Goal: Use online tool/utility: Utilize a website feature to perform a specific function

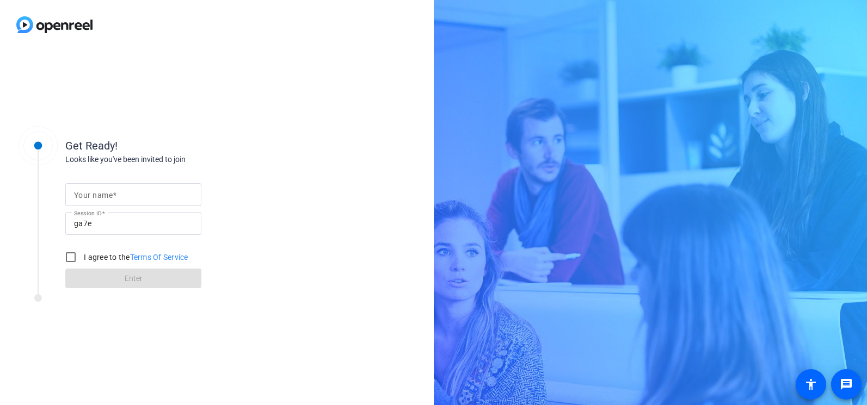
click at [104, 198] on mat-label "Your name" at bounding box center [93, 195] width 39 height 9
click at [104, 198] on input "Your name" at bounding box center [133, 194] width 119 height 13
type input "[PERSON_NAME]"
click at [122, 287] on form "Your name [PERSON_NAME] Session ID ga7e I agree to the Terms Of Service Enter" at bounding box center [133, 232] width 136 height 111
click at [73, 261] on input "I agree to the Terms Of Service" at bounding box center [71, 258] width 22 height 22
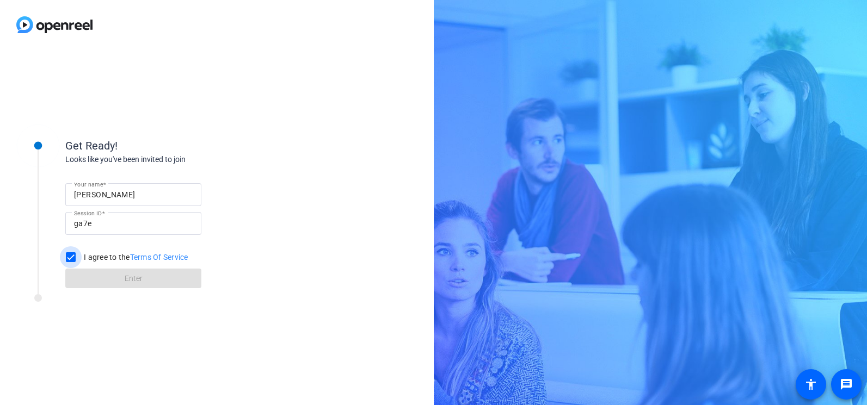
checkbox input "true"
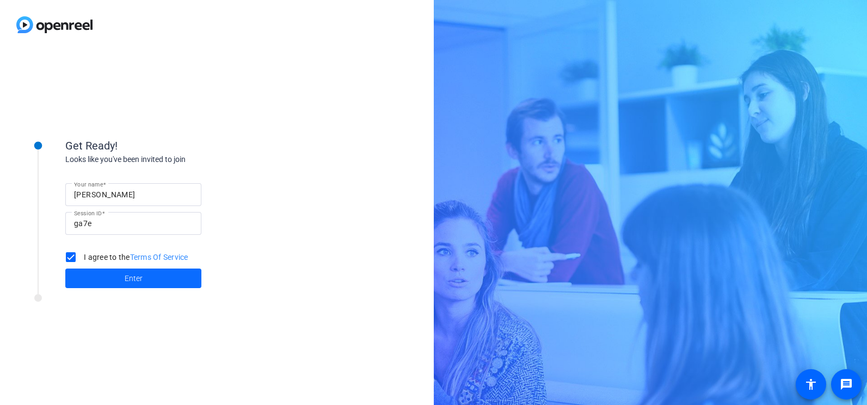
click at [130, 278] on span "Enter" at bounding box center [134, 278] width 18 height 11
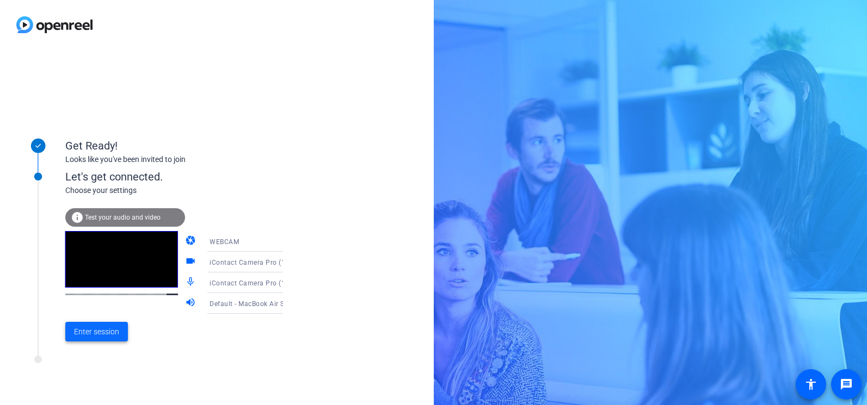
click at [101, 333] on span "Enter session" at bounding box center [96, 332] width 45 height 11
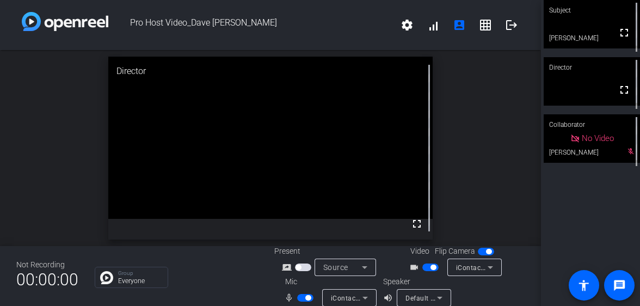
click at [366, 265] on icon at bounding box center [364, 267] width 13 height 13
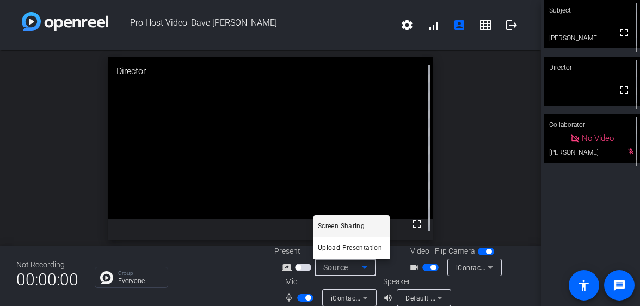
click at [523, 269] on div at bounding box center [320, 153] width 640 height 306
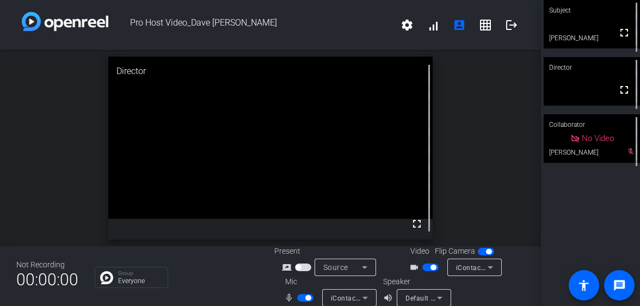
click at [496, 271] on div "iContact Camera Pro (1bcf:28c4)" at bounding box center [474, 267] width 54 height 17
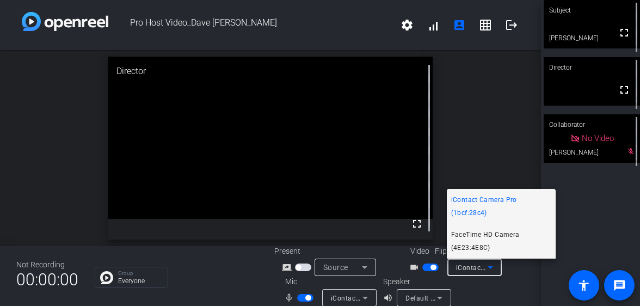
click at [491, 238] on span "FaceTime HD Camera (4E23:4E8C)" at bounding box center [501, 241] width 100 height 26
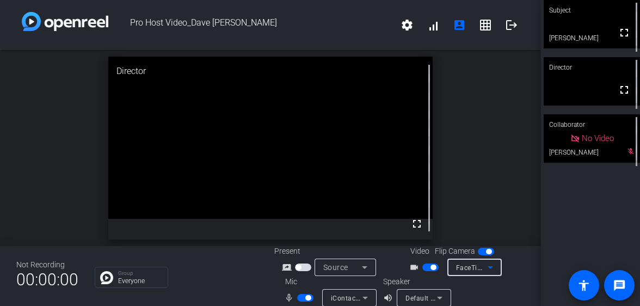
click at [490, 267] on icon at bounding box center [490, 267] width 5 height 3
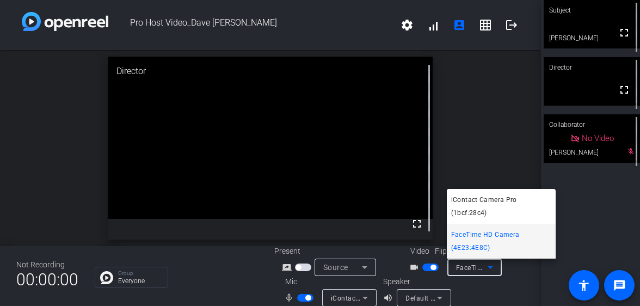
click at [490, 262] on div at bounding box center [320, 153] width 640 height 306
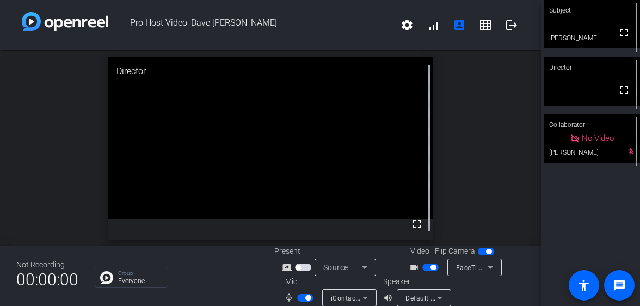
click at [489, 253] on span "button" at bounding box center [488, 251] width 5 height 5
click at [480, 251] on span "button" at bounding box center [480, 251] width 5 height 5
click at [490, 267] on icon at bounding box center [490, 267] width 5 height 3
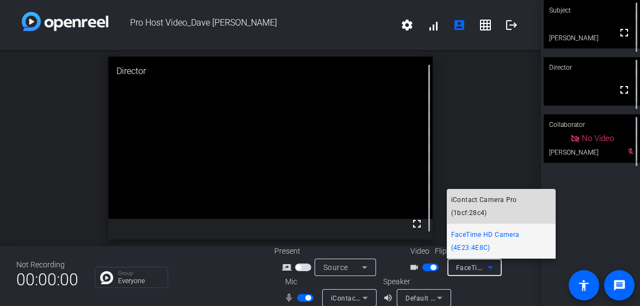
click at [495, 199] on span "iContact Camera Pro (1bcf:28c4)" at bounding box center [501, 206] width 100 height 26
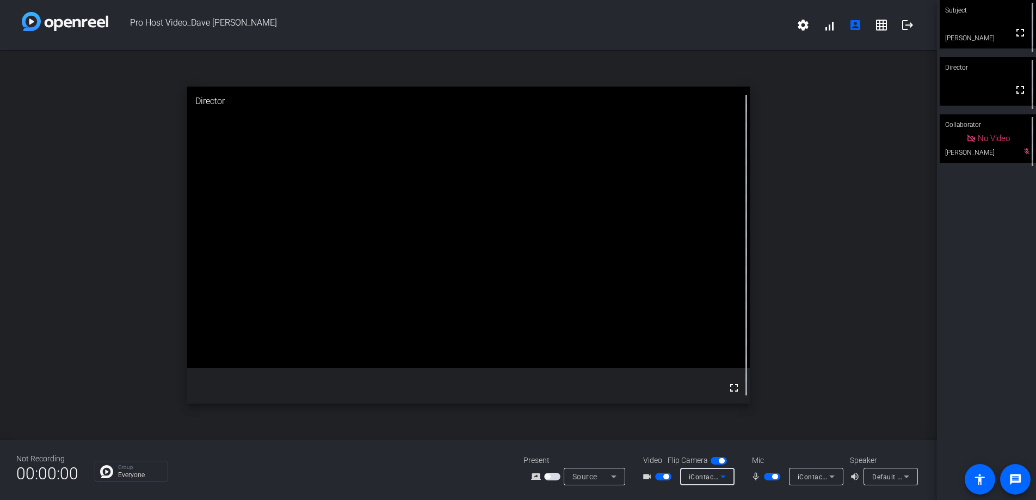
click at [47, 384] on div "open_in_new Director fullscreen" at bounding box center [468, 245] width 937 height 390
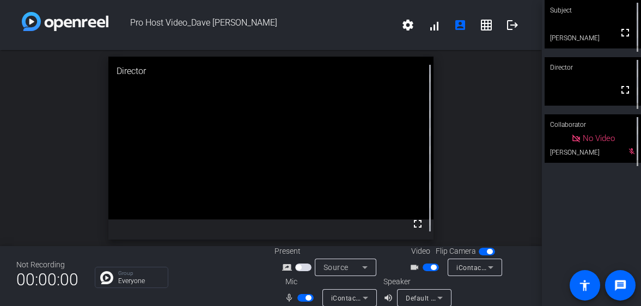
click at [26, 218] on div "open_in_new Director fullscreen" at bounding box center [271, 148] width 542 height 196
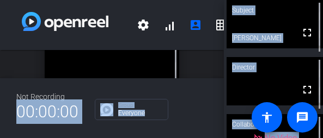
drag, startPoint x: 7, startPoint y: 134, endPoint x: 0, endPoint y: 142, distance: 9.6
click at [0, 138] on html "Accessibility Screen-Reader Guide, Feedback, and Issue Reporting | New window P…" at bounding box center [161, 69] width 323 height 138
